Goal: Information Seeking & Learning: Learn about a topic

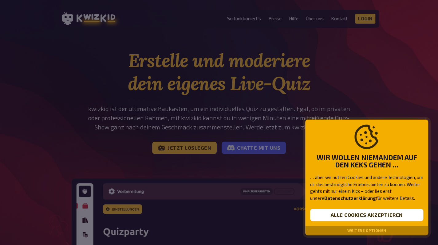
click at [373, 232] on button "Weitere Optionen" at bounding box center [366, 231] width 39 height 4
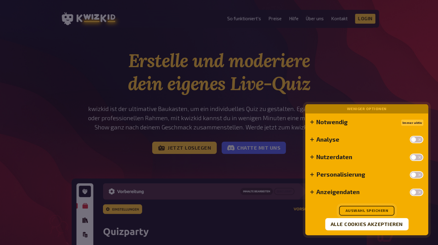
click at [376, 212] on button "Auswahl speichern" at bounding box center [366, 211] width 55 height 10
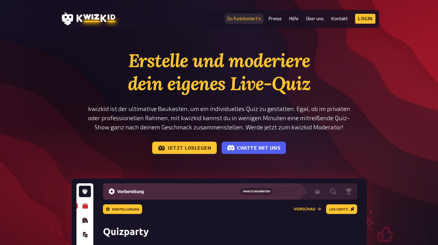
click at [245, 18] on link "So funktioniert's" at bounding box center [244, 18] width 34 height 5
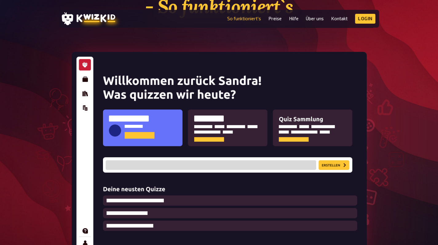
scroll to position [81, 0]
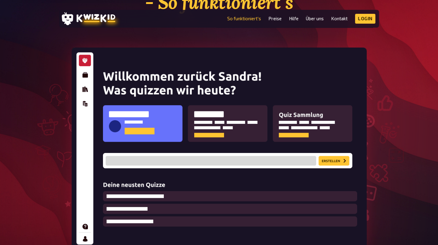
click at [213, 129] on img at bounding box center [219, 149] width 295 height 202
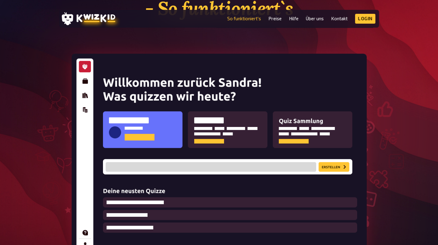
scroll to position [75, 0]
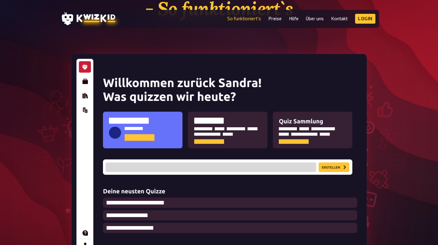
click at [246, 126] on img at bounding box center [219, 155] width 295 height 202
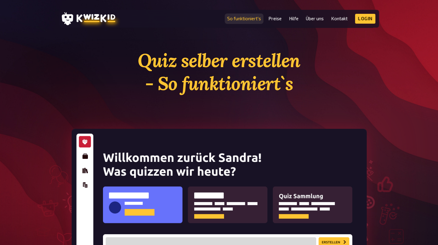
click at [246, 19] on link "So funktioniert's" at bounding box center [244, 18] width 34 height 5
click at [254, 24] on header "MENU So funktioniert's Preise Hilfe Über uns Kontakt Impressum Login Discord In…" at bounding box center [219, 19] width 320 height 18
click at [273, 17] on link "Preise" at bounding box center [274, 18] width 13 height 5
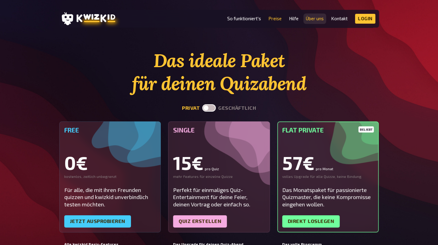
click at [317, 19] on link "Über uns" at bounding box center [315, 18] width 18 height 5
